Goal: Transaction & Acquisition: Purchase product/service

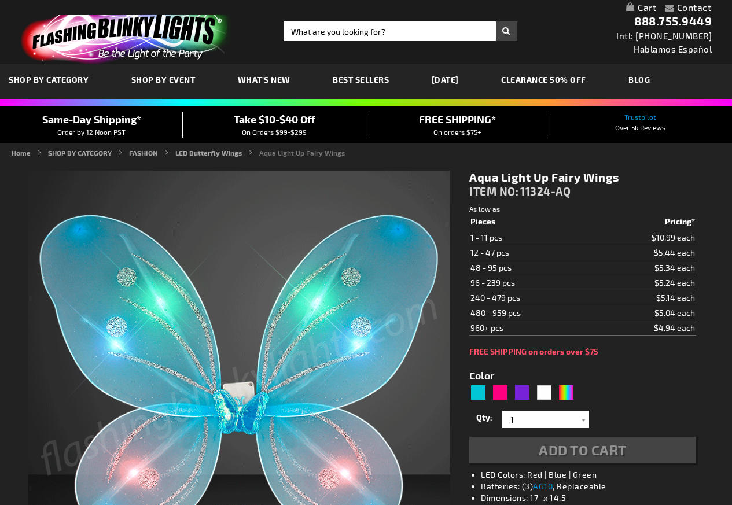
type input "5653"
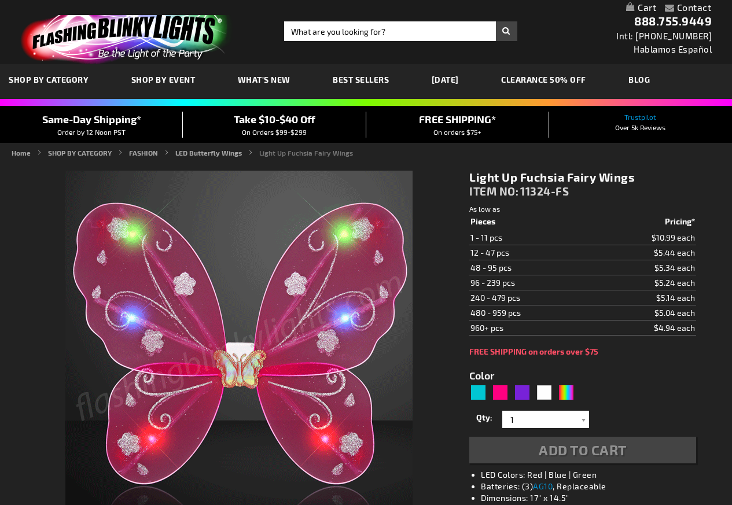
type input "5669"
